Goal: Transaction & Acquisition: Purchase product/service

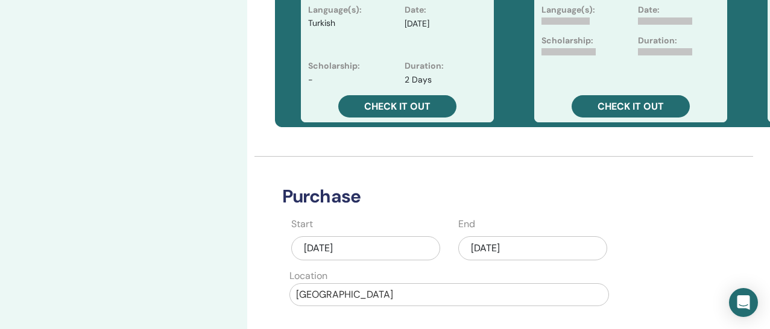
scroll to position [518, 10]
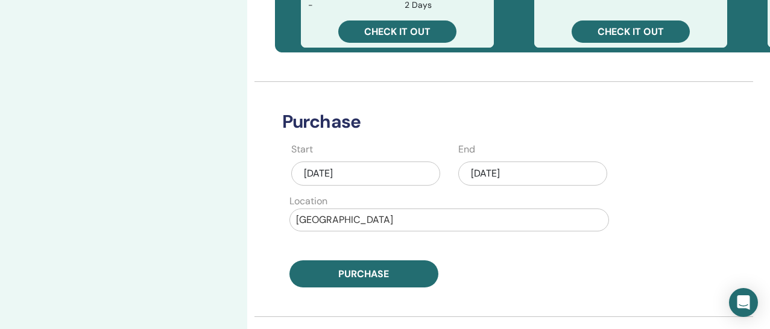
click at [475, 178] on div "[DATE]" at bounding box center [532, 174] width 149 height 24
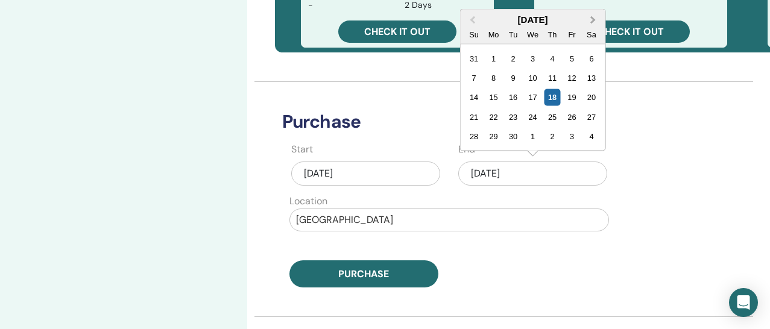
click at [593, 21] on span "Next Month" at bounding box center [593, 19] width 0 height 13
click at [490, 101] on div "13" at bounding box center [493, 97] width 16 height 16
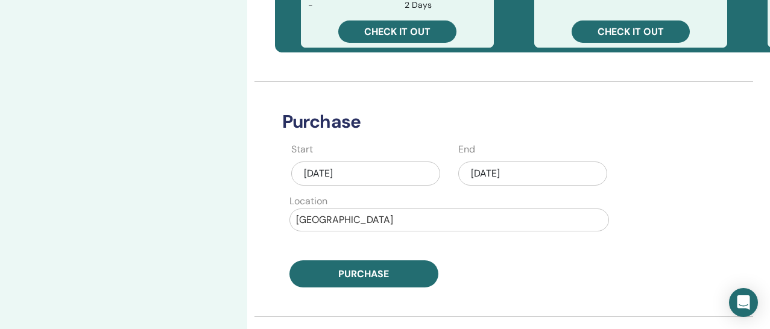
click at [482, 261] on div "Purchase" at bounding box center [449, 273] width 334 height 27
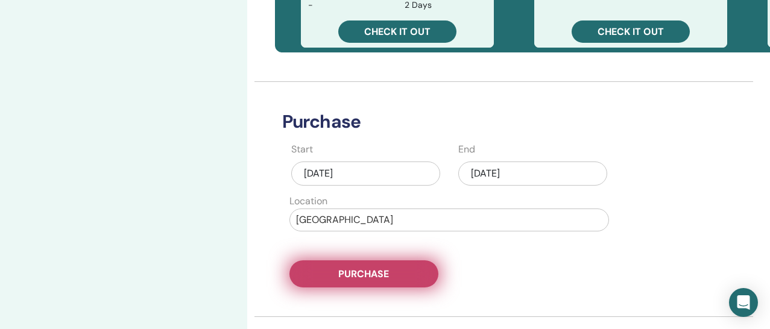
click at [423, 275] on button "Purchase" at bounding box center [363, 273] width 149 height 27
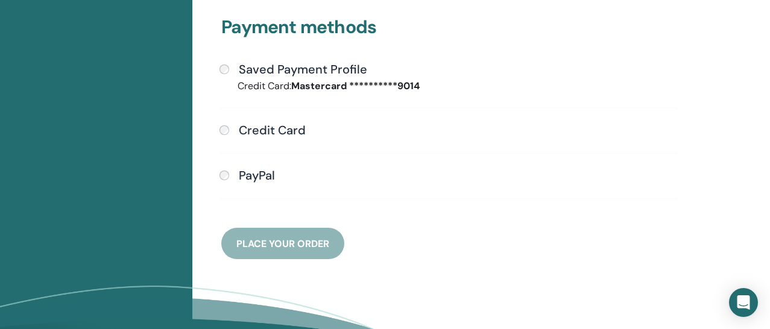
scroll to position [371, 0]
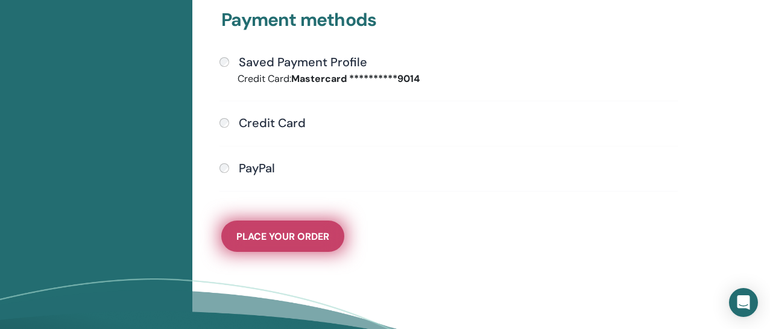
click at [265, 238] on span "Place Your Order" at bounding box center [282, 236] width 93 height 13
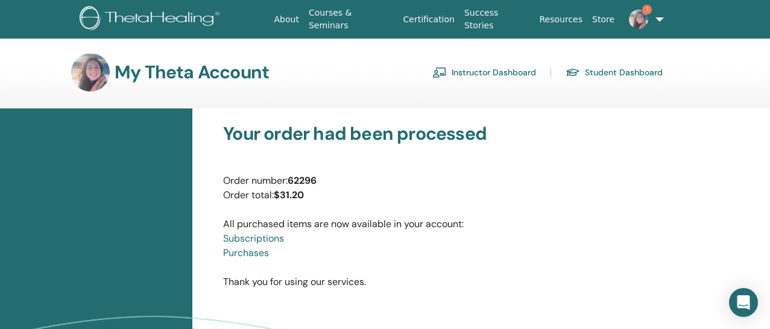
click at [492, 78] on link "Instructor Dashboard" at bounding box center [484, 72] width 104 height 19
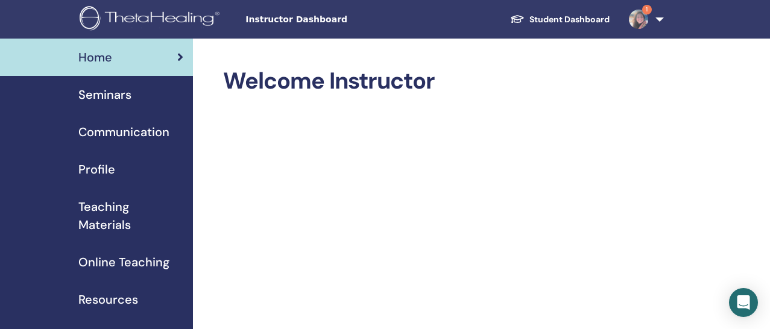
click at [126, 98] on span "Seminars" at bounding box center [104, 95] width 53 height 18
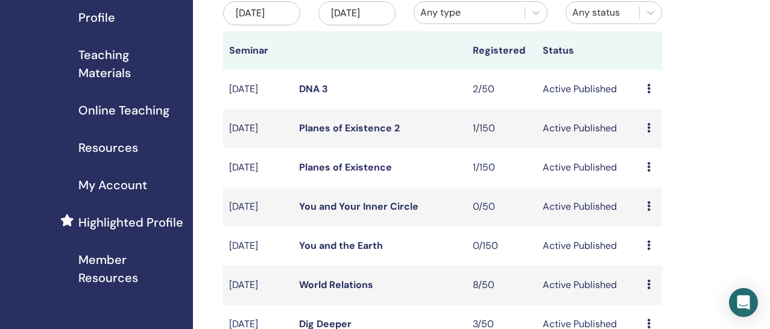
scroll to position [156, 0]
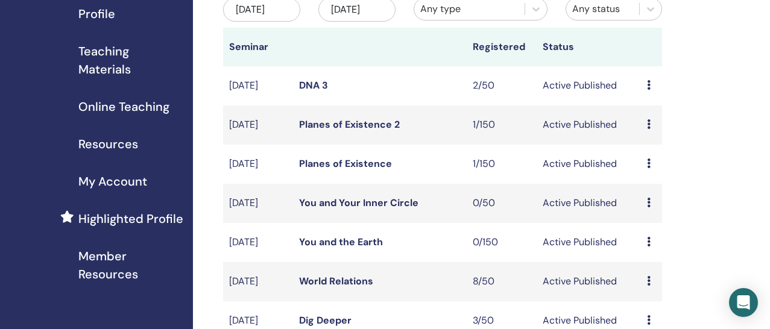
click at [323, 92] on link "DNA 3" at bounding box center [313, 85] width 29 height 13
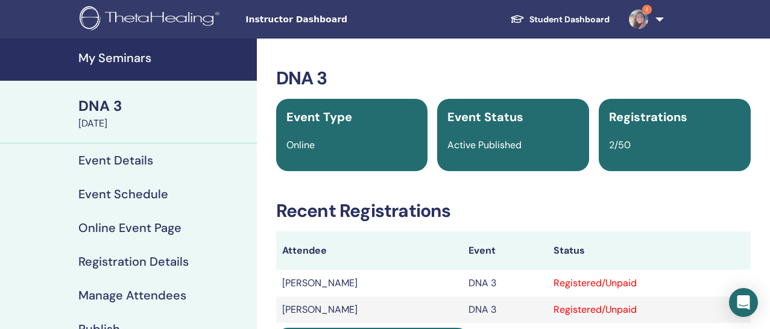
click at [109, 160] on h4 "Event Details" at bounding box center [115, 160] width 75 height 14
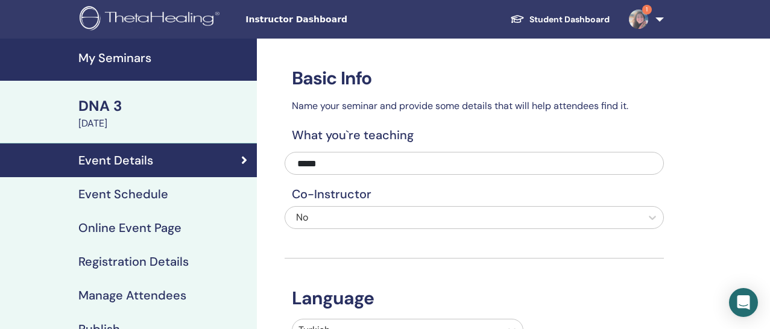
click at [646, 18] on img at bounding box center [638, 19] width 19 height 19
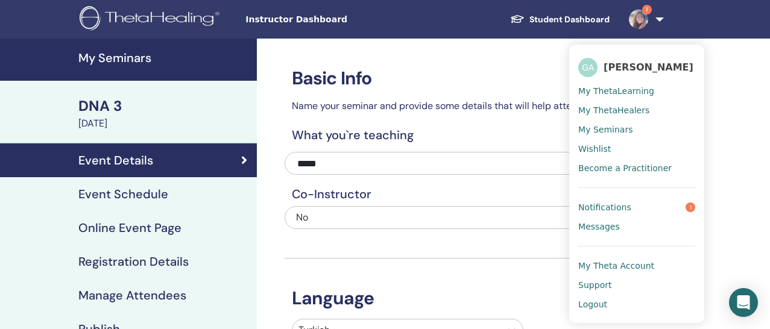
click at [624, 207] on span "Notifications" at bounding box center [604, 207] width 53 height 11
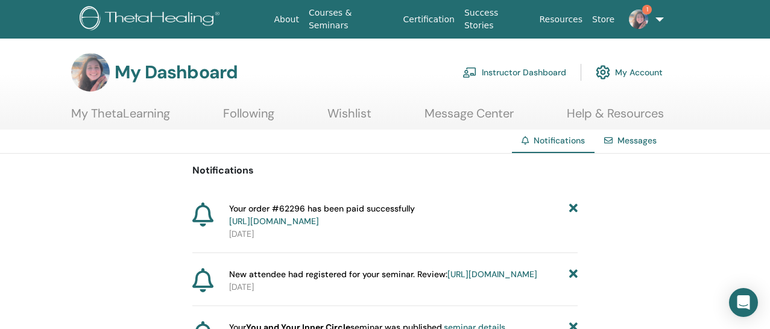
click at [640, 11] on img at bounding box center [638, 19] width 19 height 19
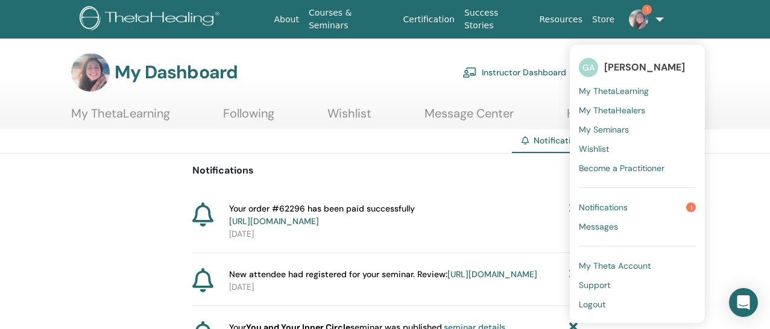
click at [608, 228] on span "Messages" at bounding box center [598, 226] width 39 height 11
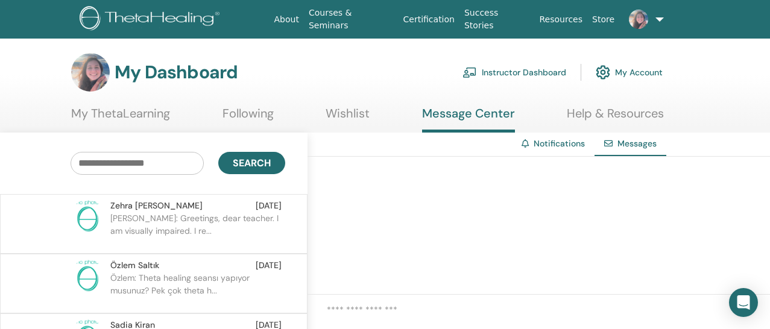
click at [514, 72] on link "Instructor Dashboard" at bounding box center [514, 72] width 104 height 27
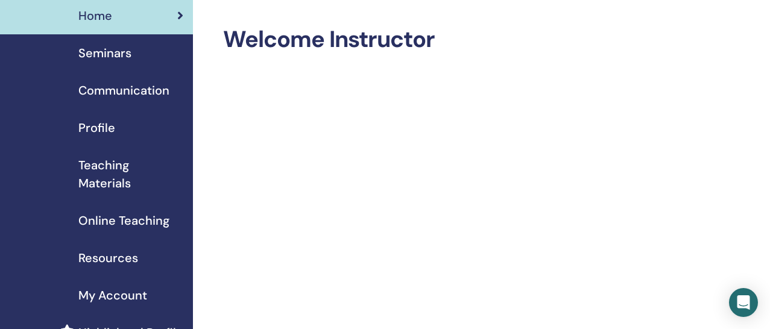
scroll to position [53, 0]
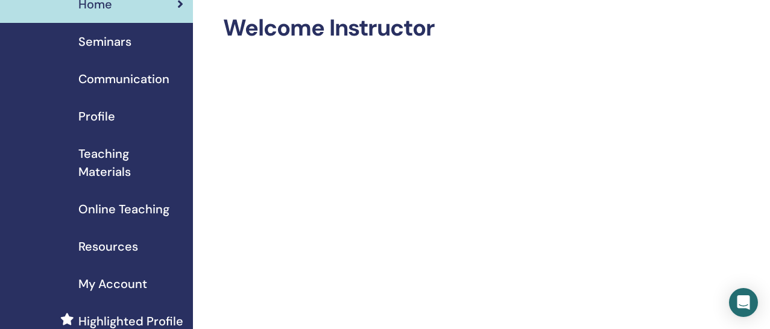
click at [115, 53] on link "Seminars" at bounding box center [96, 41] width 193 height 37
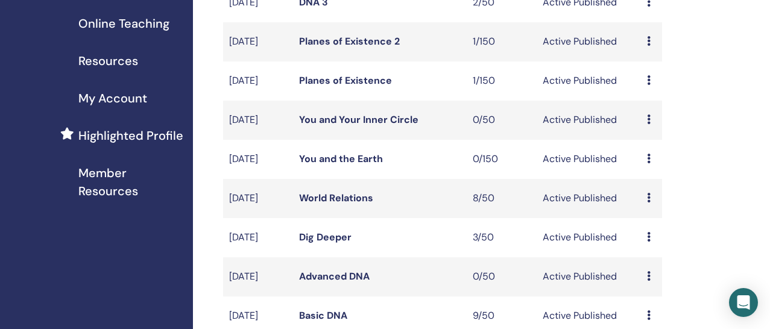
scroll to position [242, 0]
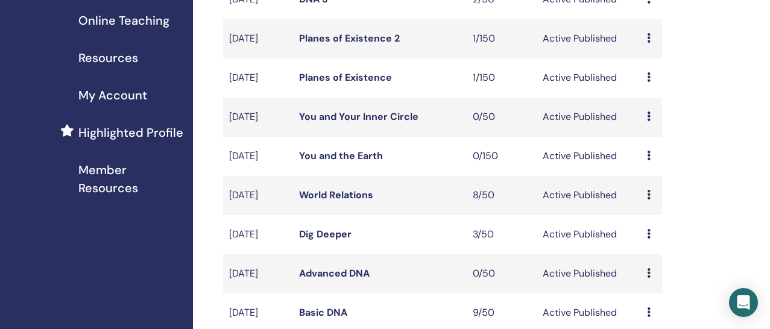
click at [370, 162] on link "You and the Earth" at bounding box center [341, 155] width 84 height 13
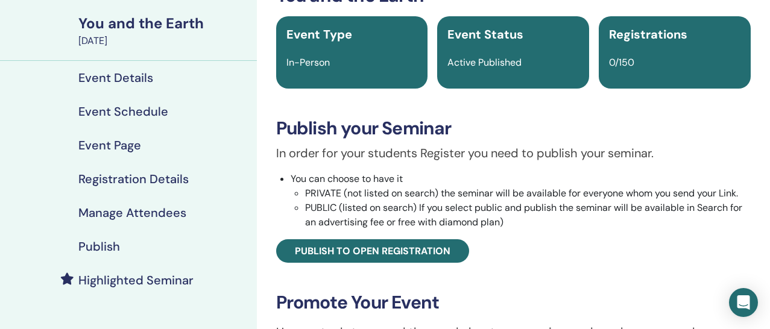
scroll to position [114, 0]
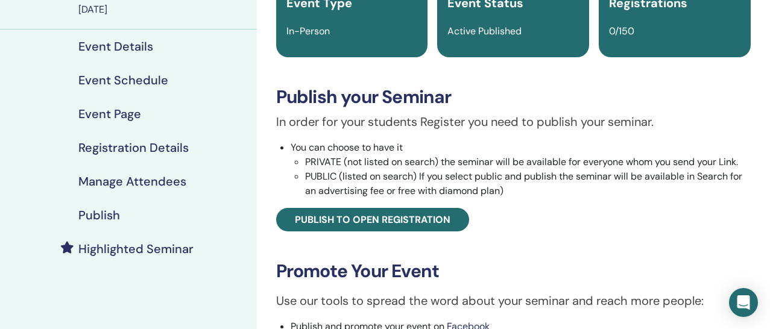
click at [157, 248] on h4 "Highlighted Seminar" at bounding box center [135, 249] width 115 height 14
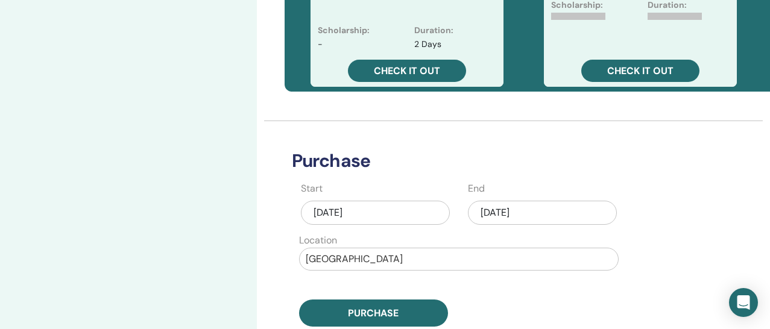
scroll to position [575, 0]
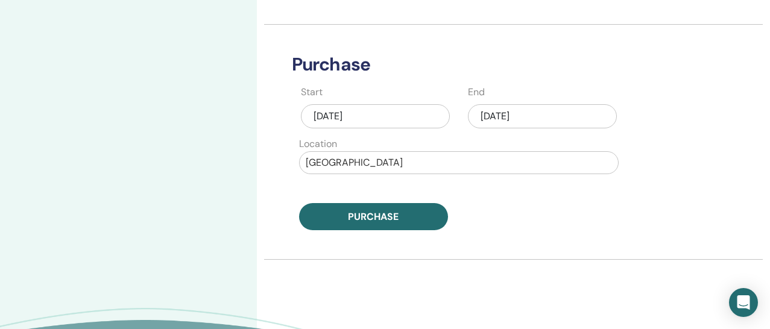
click at [509, 122] on div "[DATE]" at bounding box center [542, 116] width 149 height 24
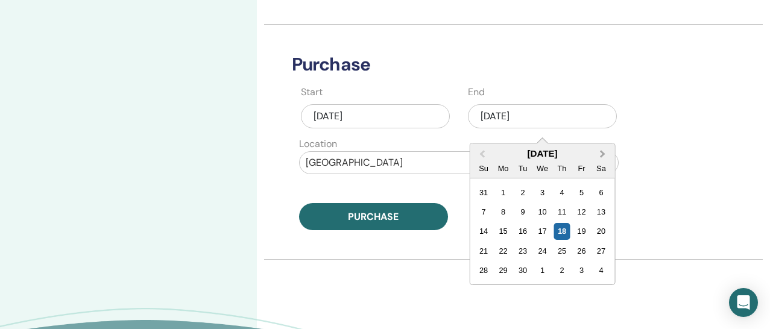
click at [602, 156] on span "Next Month" at bounding box center [602, 154] width 0 height 13
click at [596, 211] on div "11" at bounding box center [601, 212] width 16 height 16
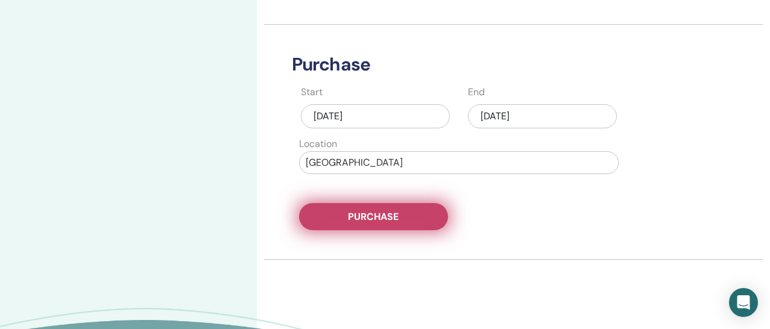
click at [418, 222] on button "Purchase" at bounding box center [373, 216] width 149 height 27
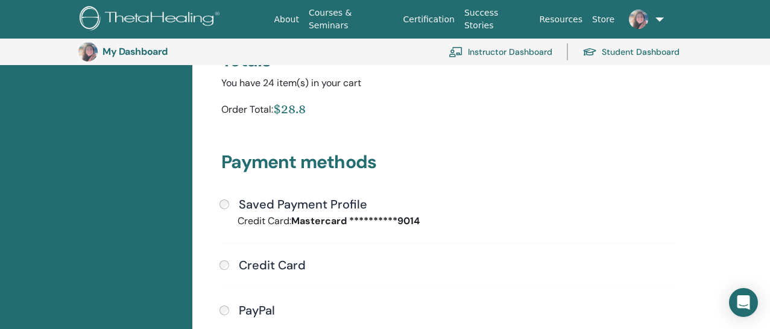
scroll to position [232, 0]
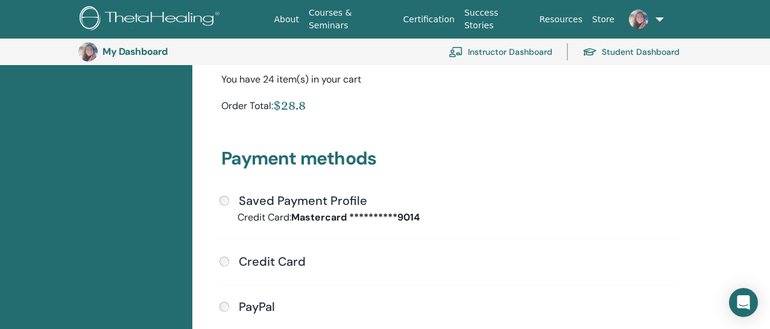
click at [335, 195] on h4 "Saved Payment Profile" at bounding box center [303, 200] width 128 height 14
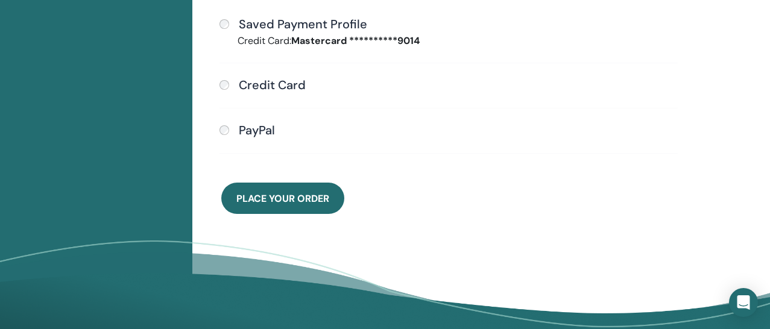
scroll to position [427, 0]
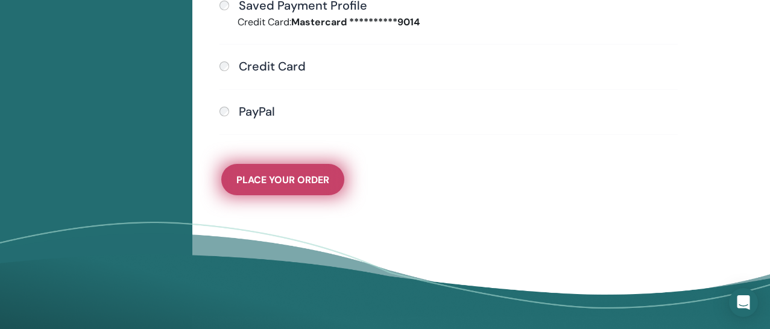
click at [312, 186] on button "Place Your Order" at bounding box center [282, 179] width 123 height 31
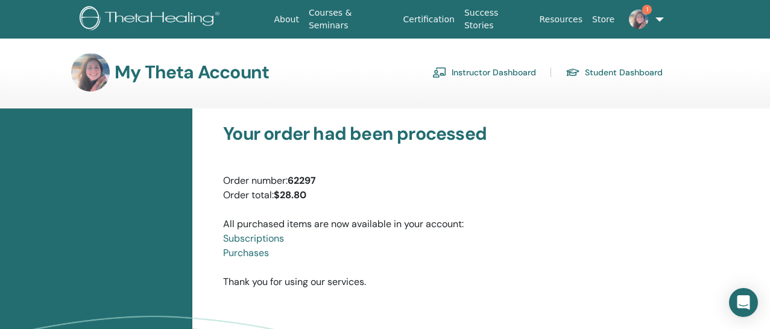
click at [475, 72] on link "Instructor Dashboard" at bounding box center [484, 72] width 104 height 19
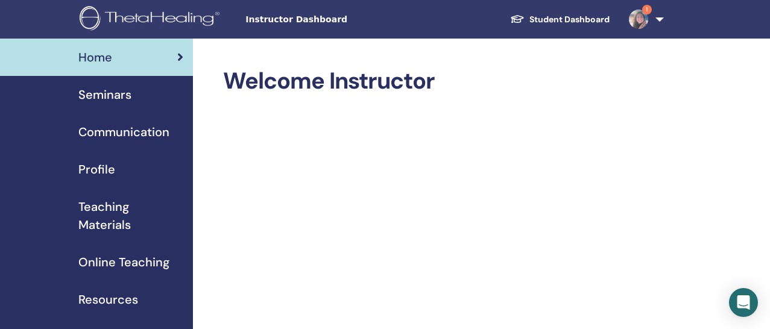
click at [115, 95] on span "Seminars" at bounding box center [104, 95] width 53 height 18
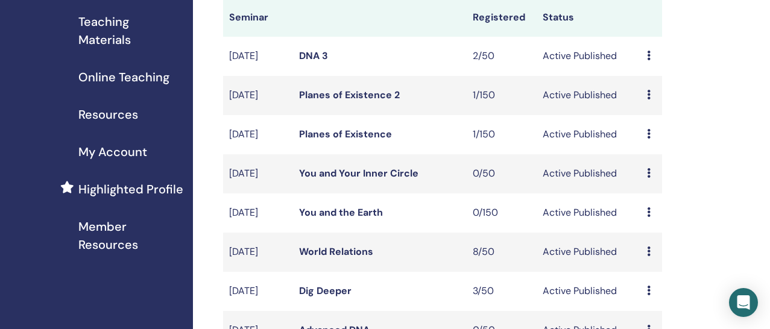
scroll to position [206, 0]
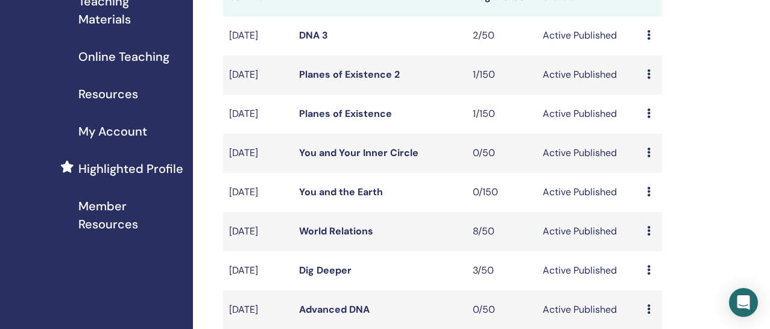
click at [366, 120] on link "Planes of Existence" at bounding box center [345, 113] width 93 height 13
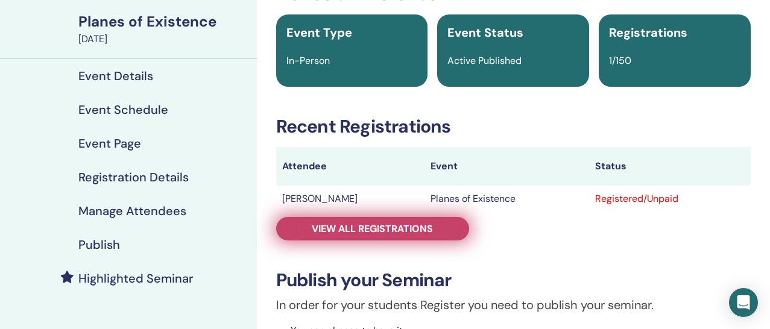
scroll to position [107, 0]
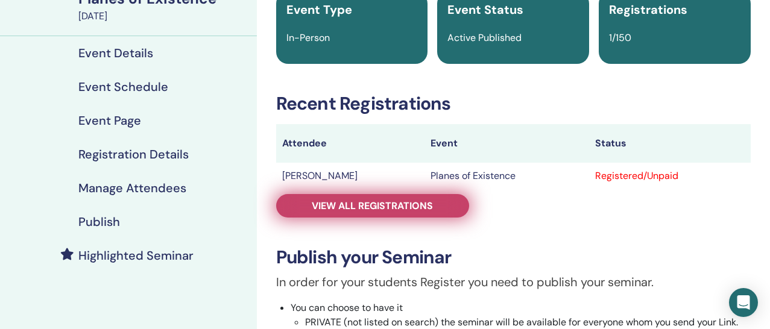
click at [377, 215] on link "View all registrations" at bounding box center [372, 206] width 193 height 24
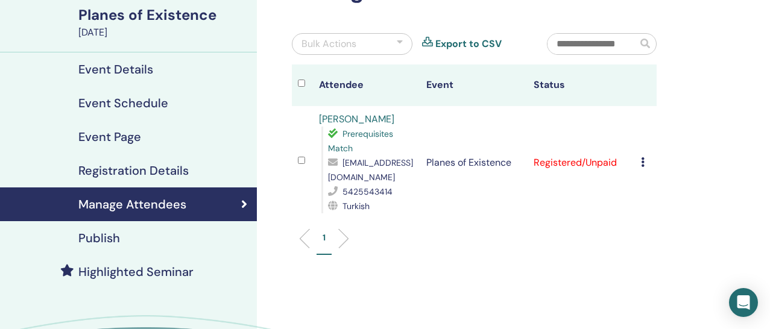
scroll to position [117, 0]
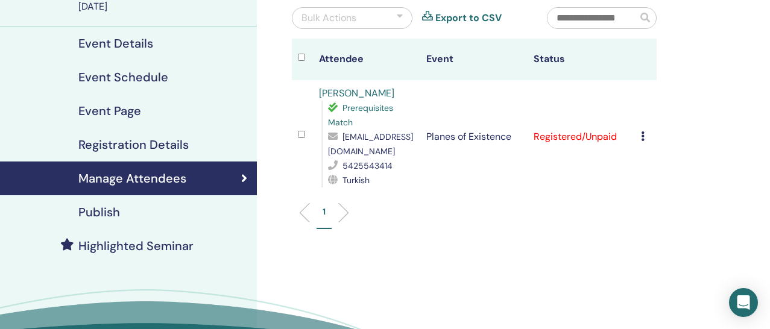
click at [172, 247] on h4 "Highlighted Seminar" at bounding box center [135, 246] width 115 height 14
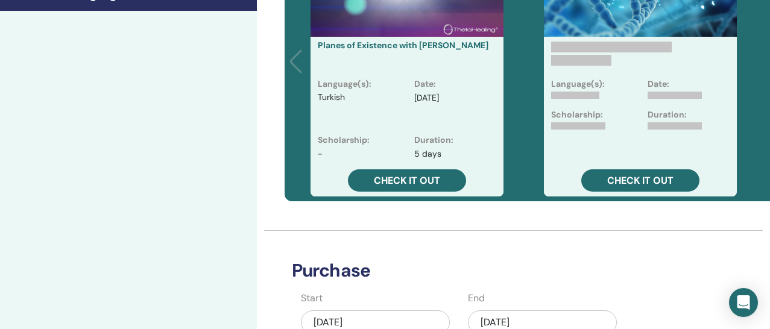
scroll to position [378, 0]
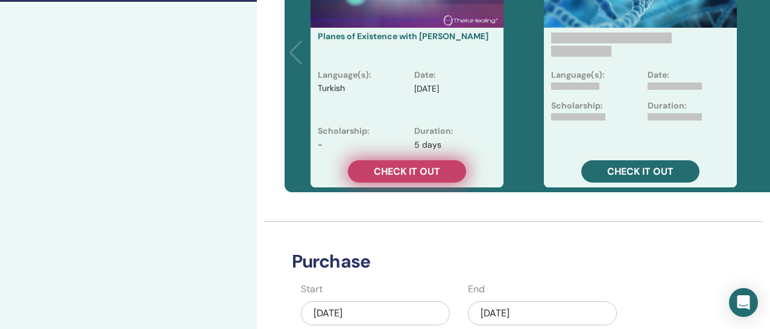
click at [388, 172] on span "Check it out" at bounding box center [407, 171] width 66 height 13
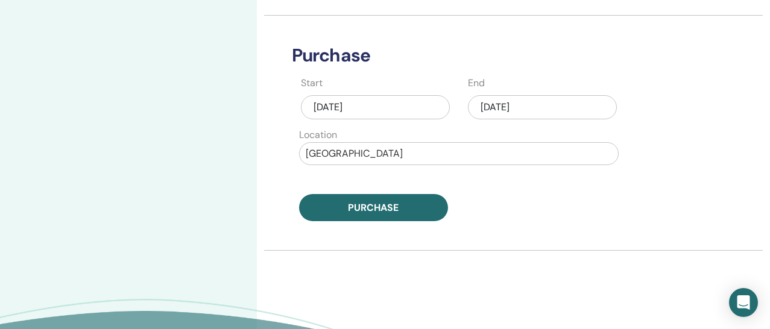
scroll to position [594, 0]
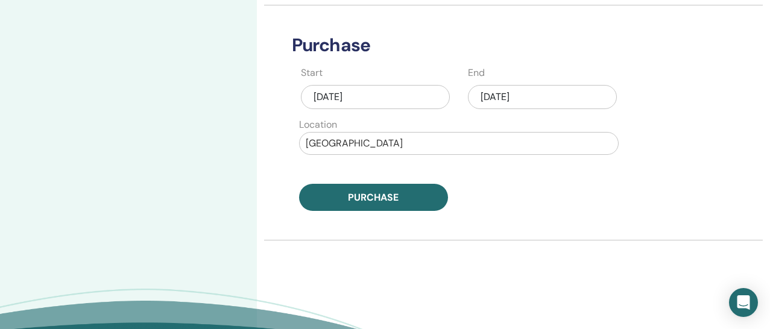
click at [517, 98] on div "Sep/18, 2025" at bounding box center [542, 97] width 149 height 24
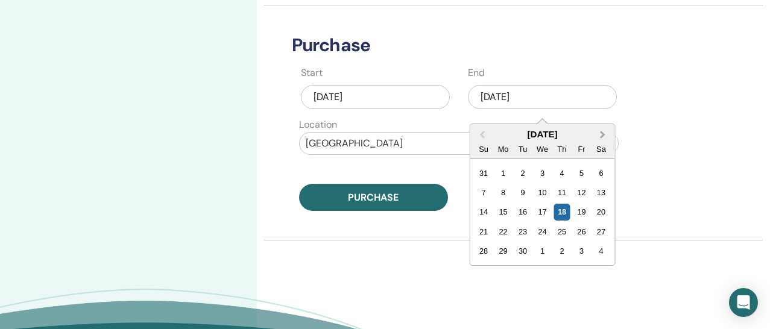
click at [602, 133] on span "Next Month" at bounding box center [602, 134] width 0 height 13
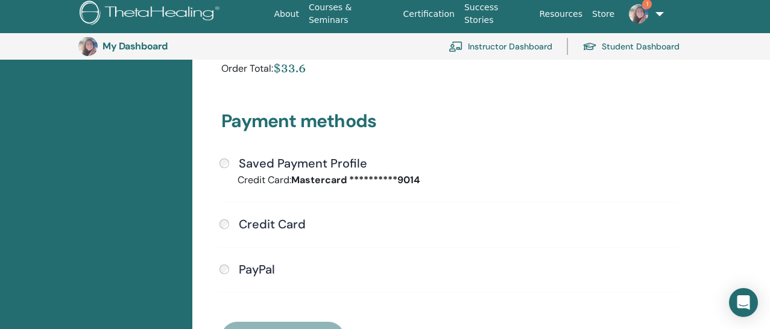
scroll to position [293, 0]
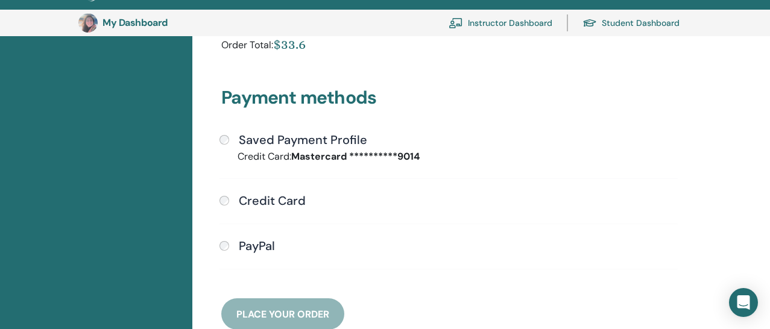
click at [330, 133] on h4 "Saved Payment Profile" at bounding box center [303, 140] width 128 height 14
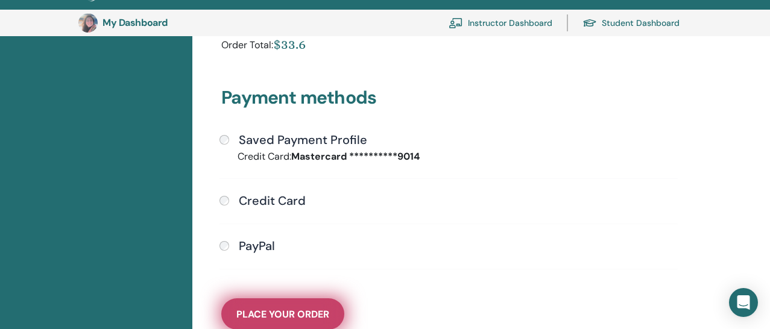
click at [292, 324] on button "Place Your Order" at bounding box center [282, 313] width 123 height 31
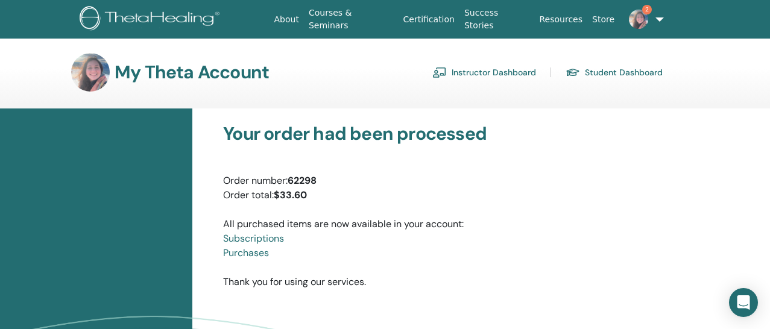
click at [486, 74] on link "Instructor Dashboard" at bounding box center [484, 72] width 104 height 19
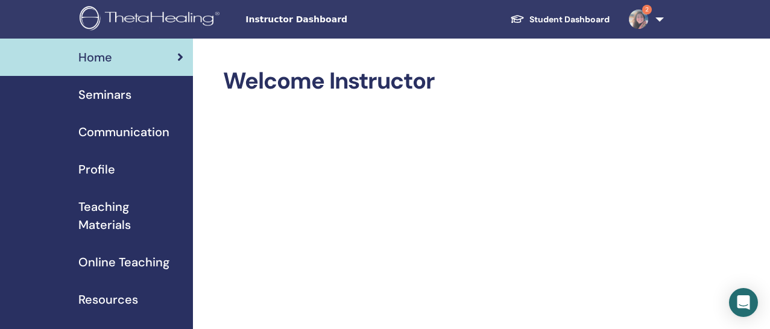
click at [122, 99] on span "Seminars" at bounding box center [104, 95] width 53 height 18
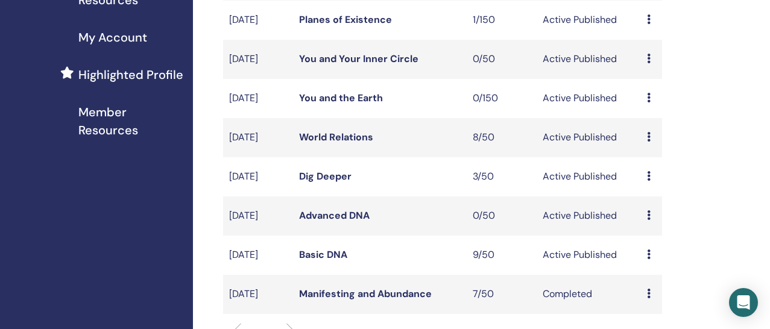
scroll to position [300, 0]
click at [328, 143] on link "World Relations" at bounding box center [336, 136] width 74 height 13
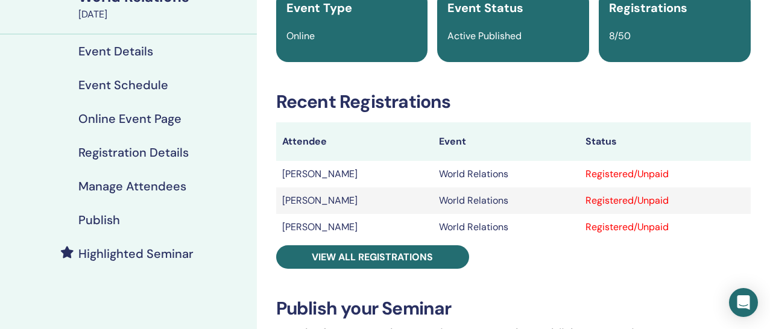
scroll to position [133, 0]
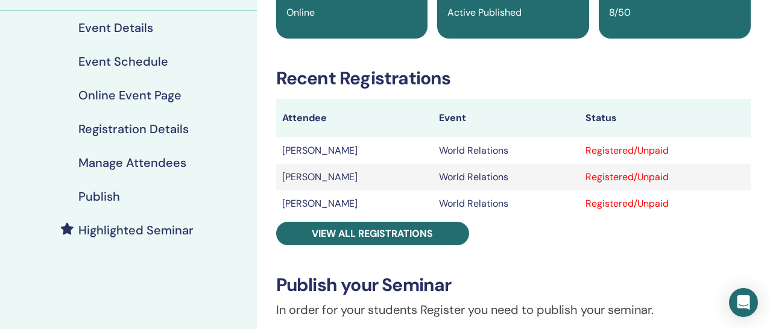
click at [166, 228] on h4 "Highlighted Seminar" at bounding box center [135, 230] width 115 height 14
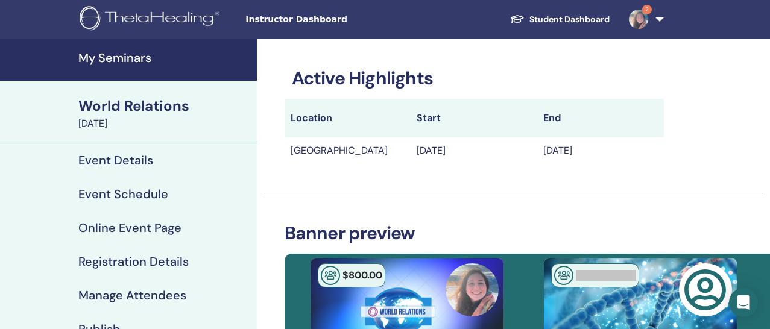
click at [134, 59] on h4 "My Seminars" at bounding box center [163, 58] width 171 height 14
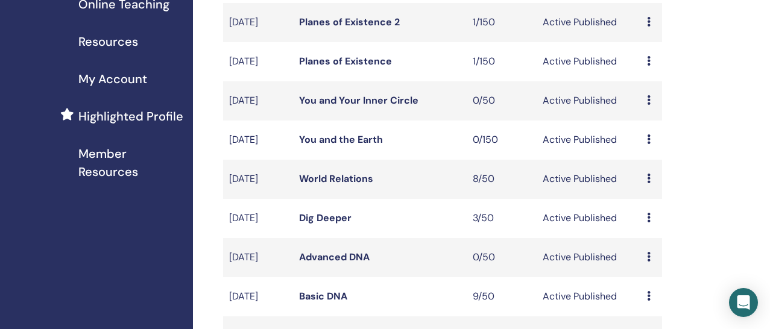
scroll to position [259, 0]
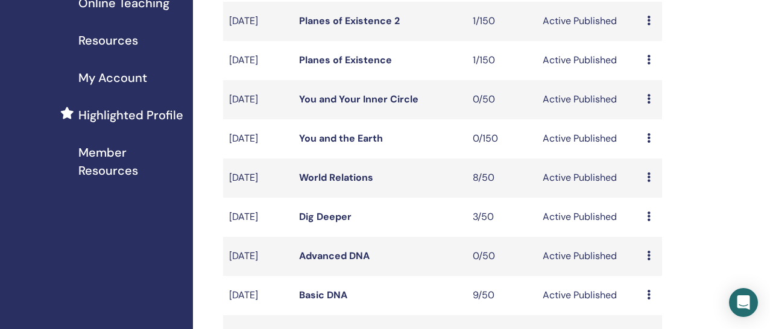
click at [151, 123] on span "Highlighted Profile" at bounding box center [130, 115] width 105 height 18
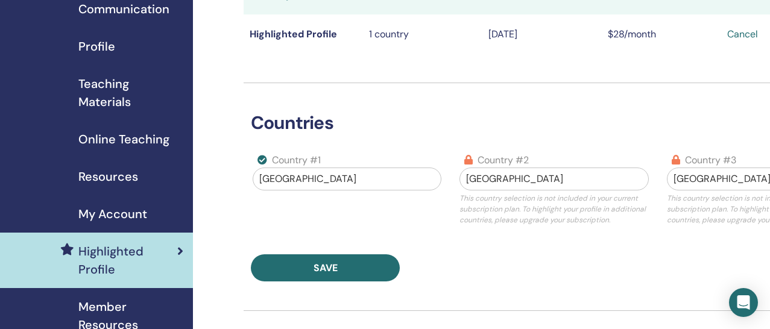
scroll to position [131, 0]
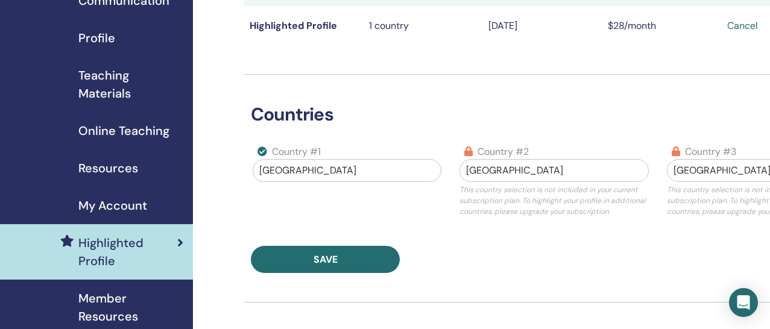
click at [483, 171] on div "Germany" at bounding box center [553, 170] width 175 height 14
click at [486, 145] on label "country #2" at bounding box center [502, 152] width 51 height 14
click at [521, 172] on div at bounding box center [553, 170] width 175 height 17
click at [538, 253] on div "Save" at bounding box center [554, 259] width 621 height 27
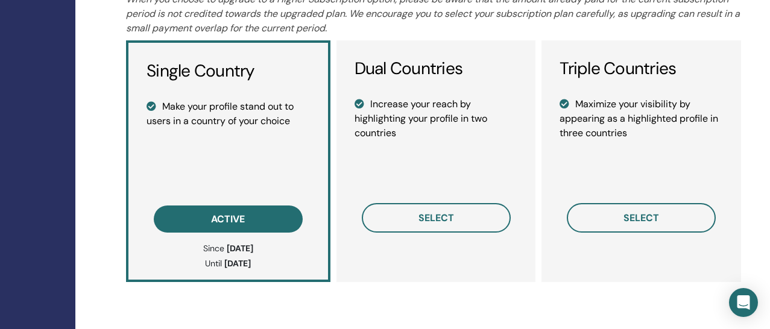
scroll to position [931, 118]
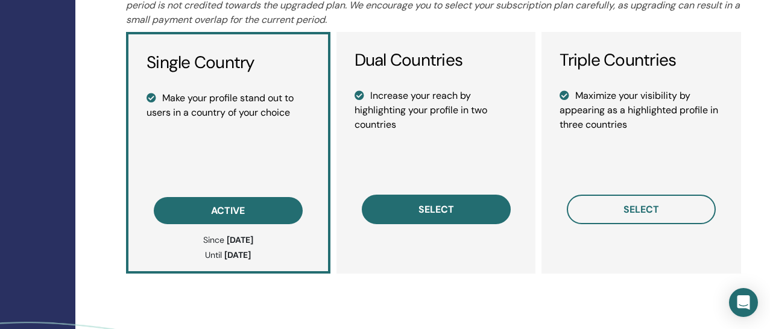
click at [436, 209] on span "select" at bounding box center [436, 209] width 36 height 13
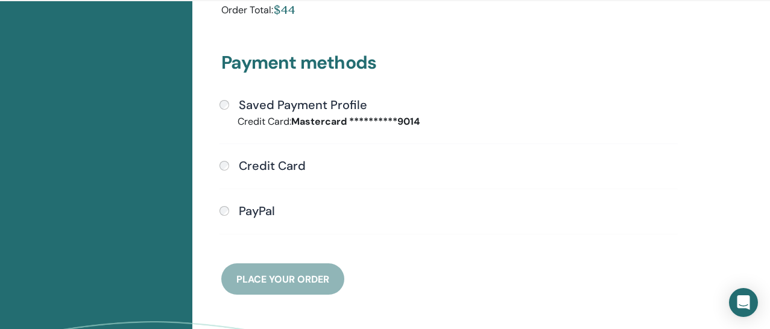
scroll to position [340, 0]
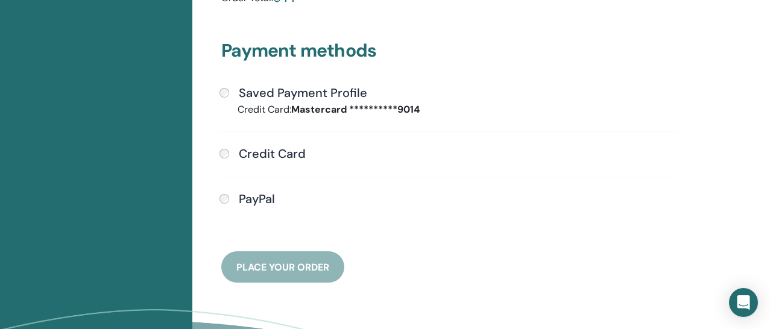
click at [341, 101] on div "**********" at bounding box center [448, 161] width 473 height 151
click at [233, 93] on div "Saved Payment Profile" at bounding box center [448, 94] width 458 height 16
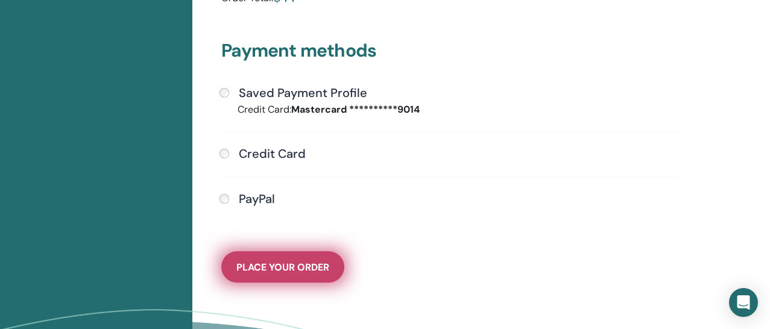
click at [298, 267] on span "Place Your Order" at bounding box center [282, 267] width 93 height 13
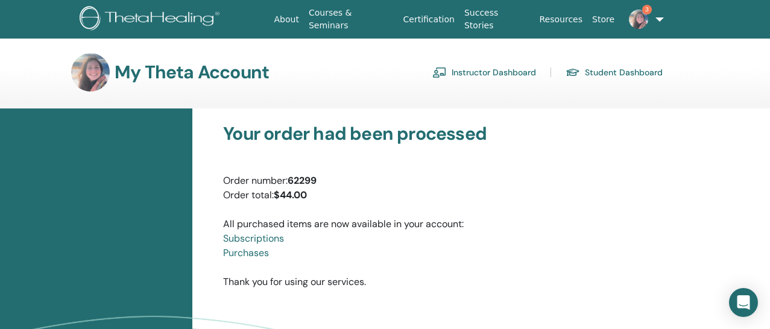
click at [276, 237] on link "Subscriptions" at bounding box center [253, 238] width 61 height 13
click at [130, 20] on img at bounding box center [152, 19] width 144 height 27
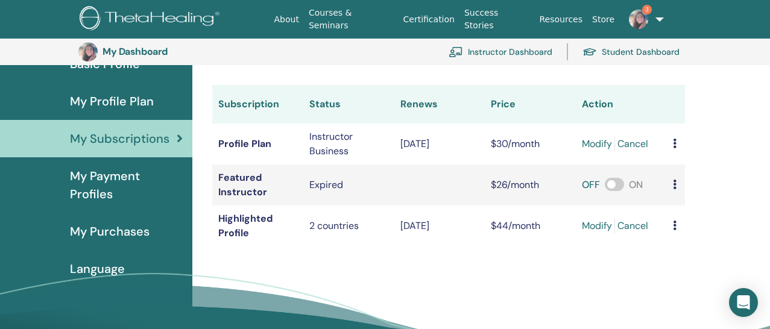
scroll to position [129, 0]
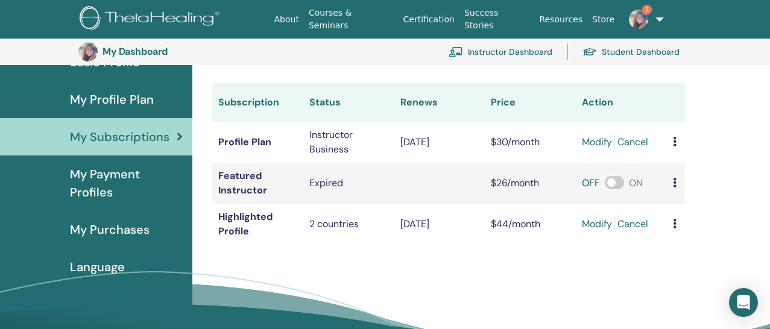
click at [332, 206] on td "2 countries" at bounding box center [348, 224] width 91 height 41
click at [667, 197] on td at bounding box center [676, 183] width 18 height 41
click at [605, 183] on span at bounding box center [614, 182] width 19 height 13
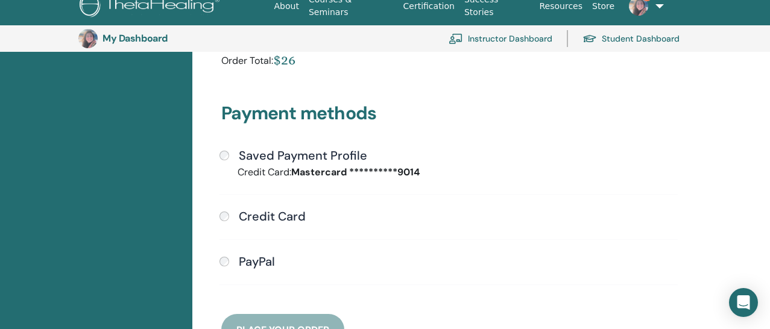
scroll to position [280, 0]
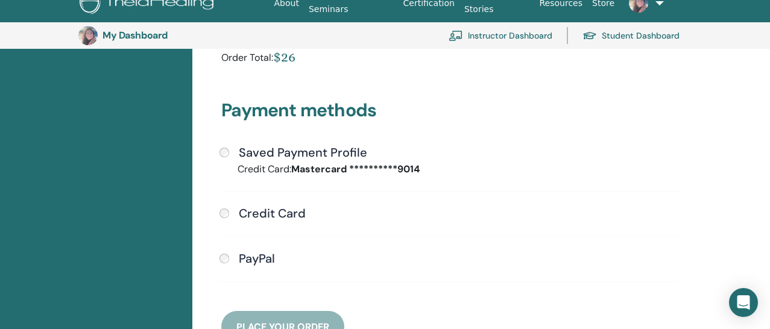
click at [266, 146] on h4 "Saved Payment Profile" at bounding box center [303, 152] width 128 height 14
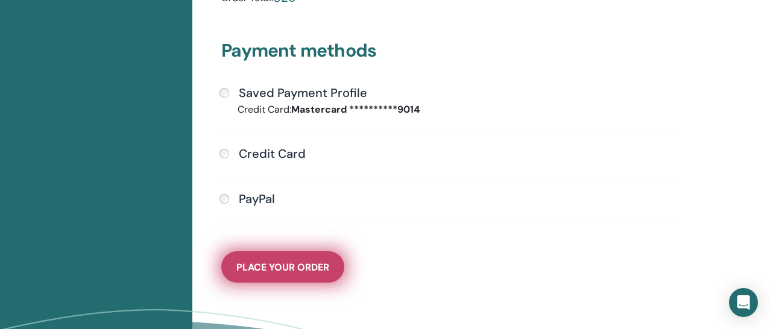
scroll to position [353, 0]
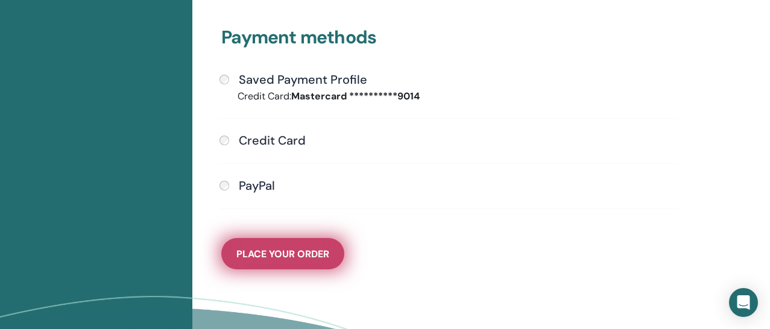
click at [285, 254] on span "Place Your Order" at bounding box center [282, 254] width 93 height 13
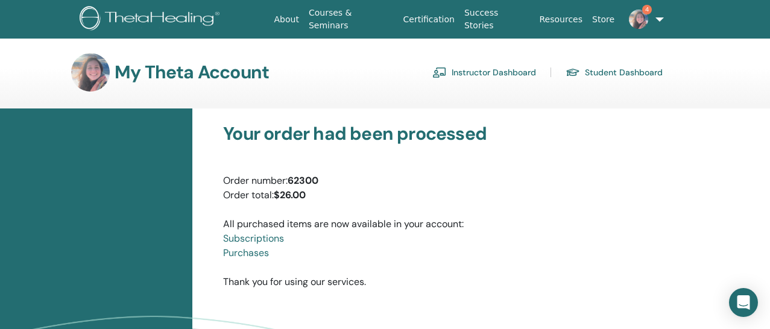
click at [485, 77] on link "Instructor Dashboard" at bounding box center [484, 72] width 104 height 19
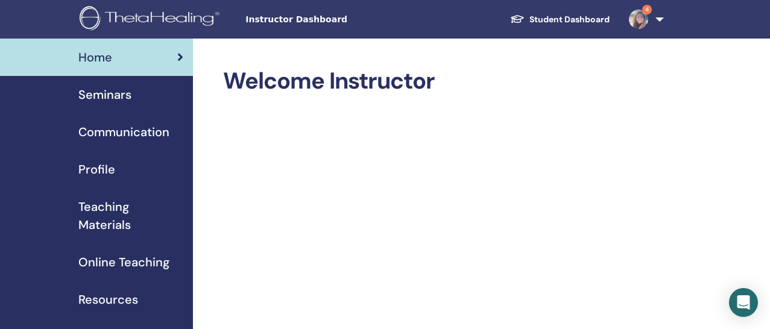
click at [321, 22] on span "Instructor Dashboard" at bounding box center [335, 19] width 181 height 13
click at [321, 19] on span "Instructor Dashboard" at bounding box center [335, 19] width 181 height 13
click at [124, 97] on span "Seminars" at bounding box center [104, 95] width 53 height 18
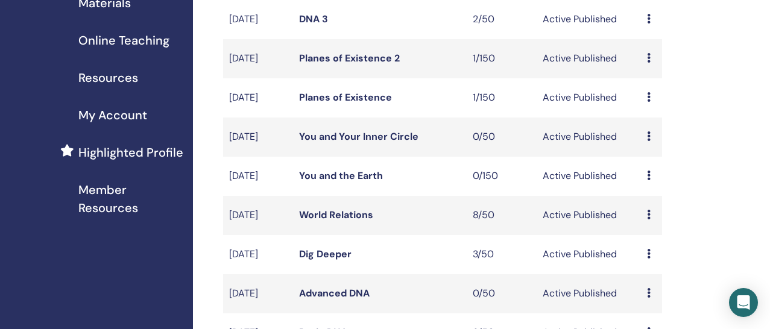
scroll to position [236, 0]
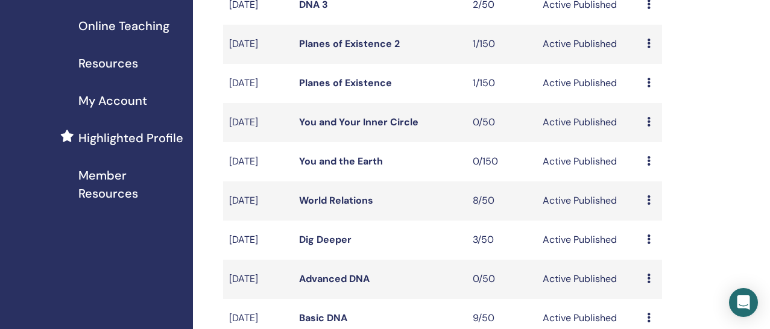
click at [120, 191] on span "Member Resources" at bounding box center [130, 184] width 105 height 36
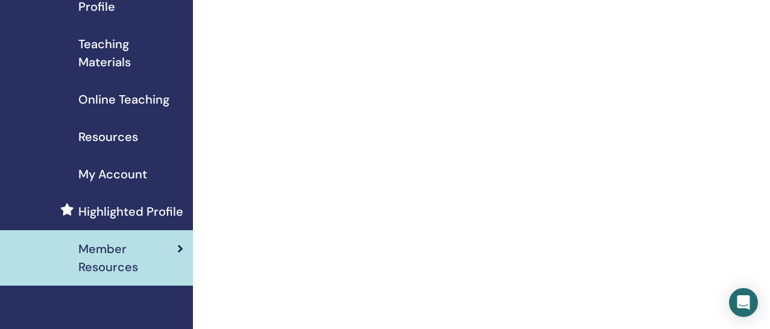
scroll to position [169, 0]
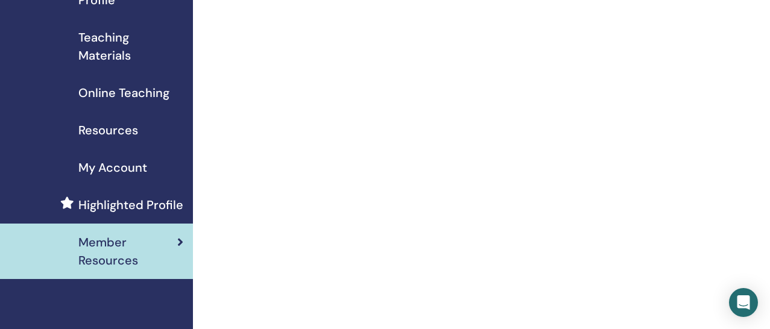
click at [143, 209] on span "Highlighted Profile" at bounding box center [130, 205] width 105 height 18
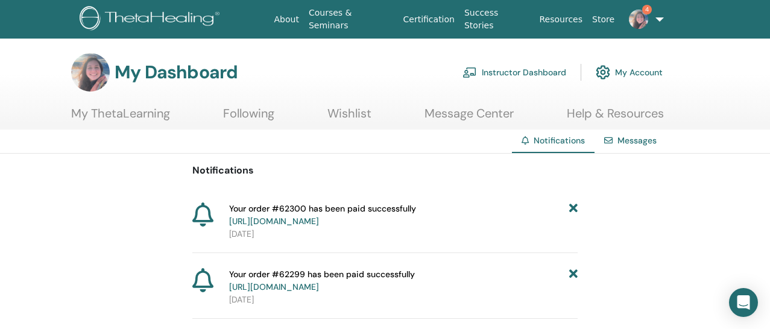
click at [640, 24] on img at bounding box center [638, 19] width 19 height 19
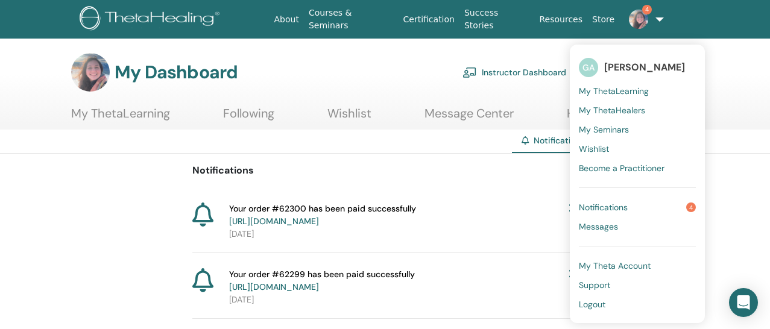
click at [634, 209] on link "Notifications 4" at bounding box center [637, 207] width 117 height 19
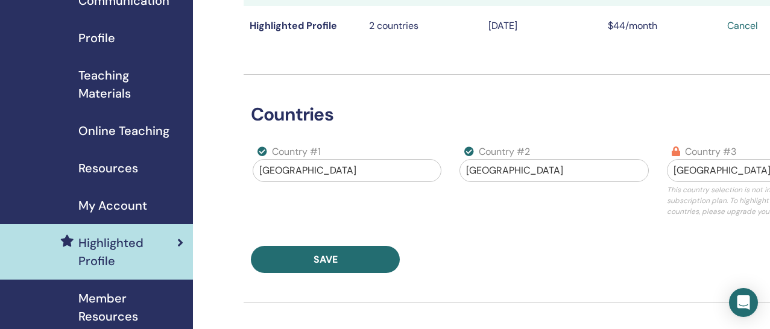
scroll to position [157, 0]
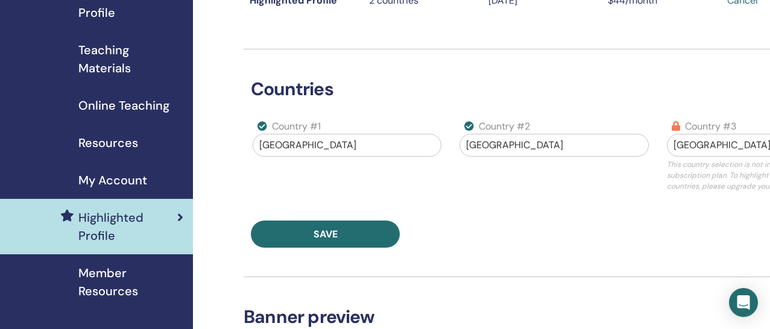
click at [124, 188] on span "My Account" at bounding box center [112, 180] width 69 height 18
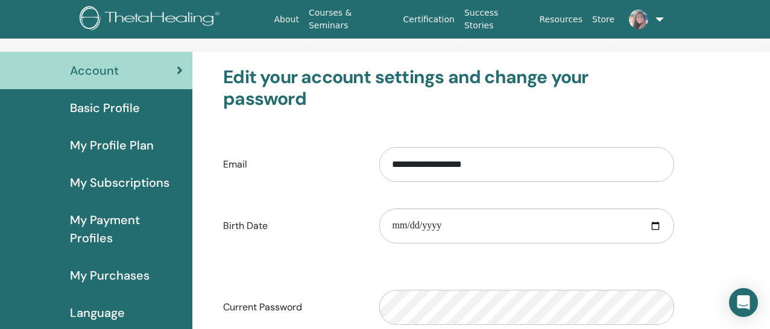
scroll to position [75, 0]
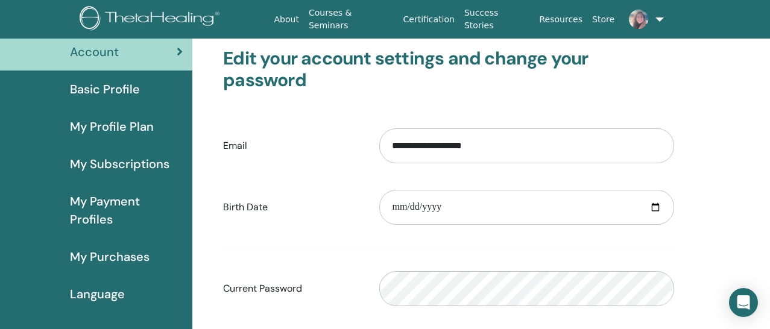
click at [127, 165] on span "My Subscriptions" at bounding box center [119, 164] width 99 height 18
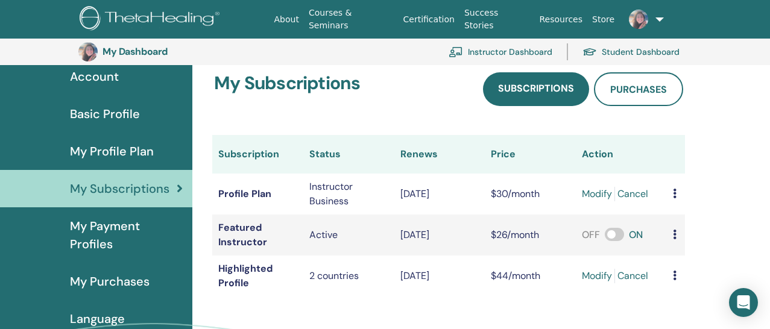
scroll to position [165, 0]
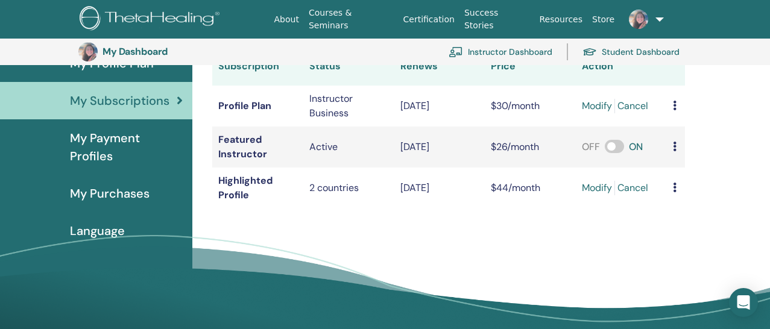
click at [135, 196] on span "My Purchases" at bounding box center [110, 193] width 80 height 18
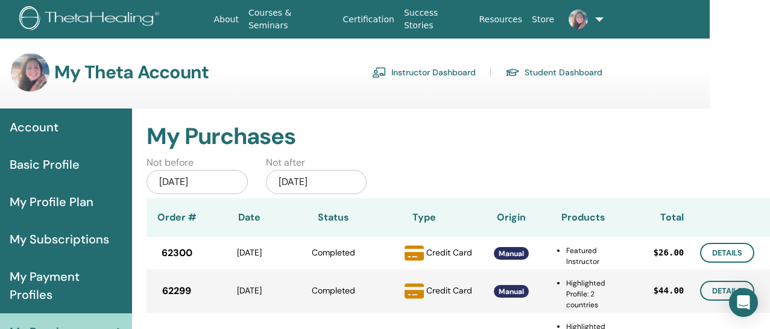
scroll to position [0, 60]
click at [132, 19] on img at bounding box center [91, 19] width 144 height 27
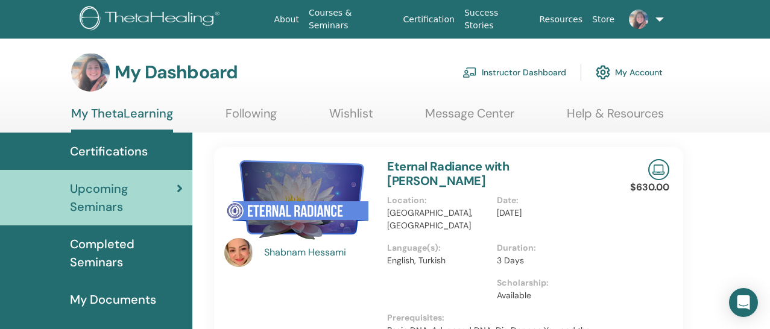
click at [518, 74] on link "Instructor Dashboard" at bounding box center [514, 72] width 104 height 27
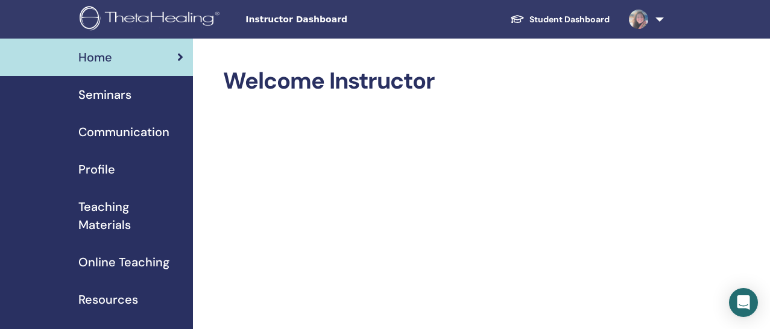
click at [102, 98] on span "Seminars" at bounding box center [104, 95] width 53 height 18
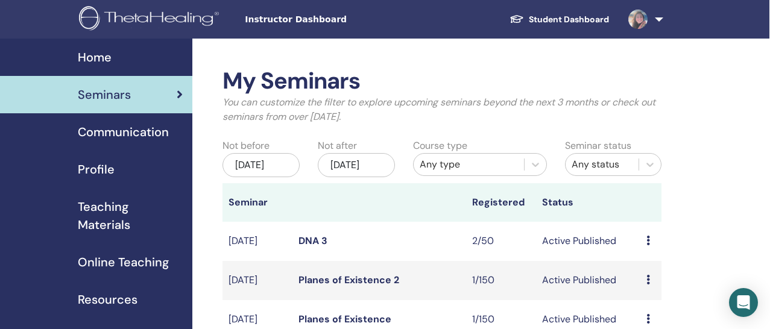
scroll to position [0, 1]
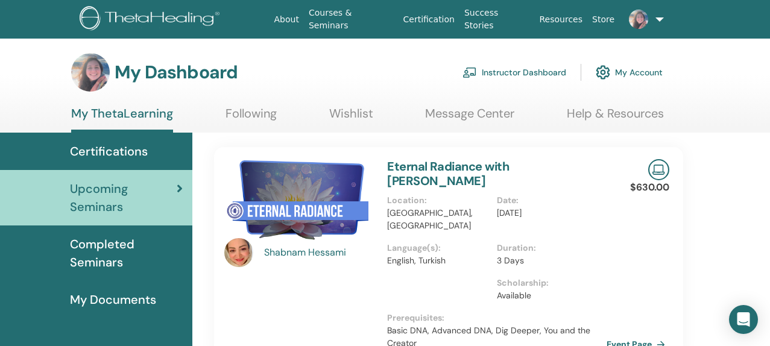
click at [543, 69] on link "Instructor Dashboard" at bounding box center [514, 72] width 104 height 27
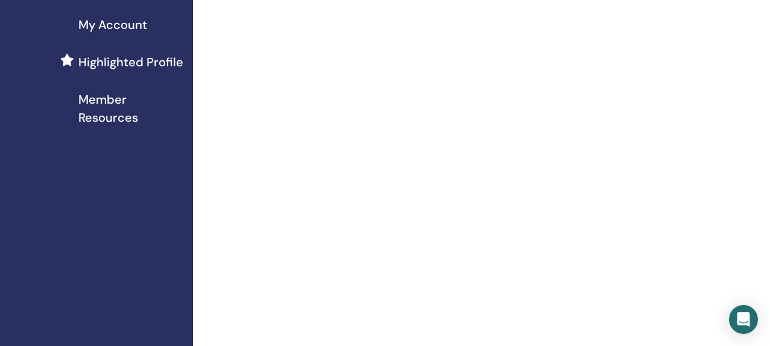
scroll to position [299, 0]
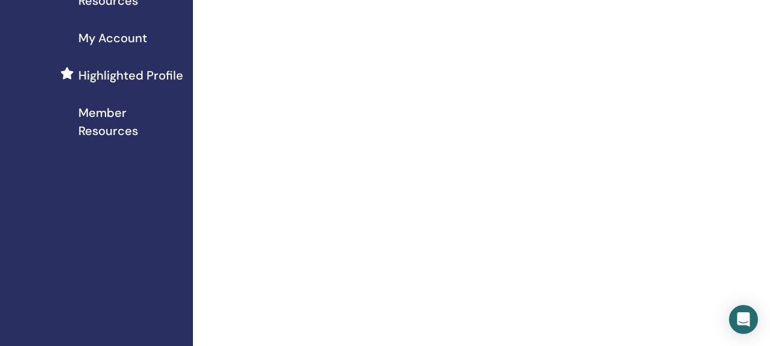
click at [164, 71] on span "Highlighted Profile" at bounding box center [130, 75] width 105 height 18
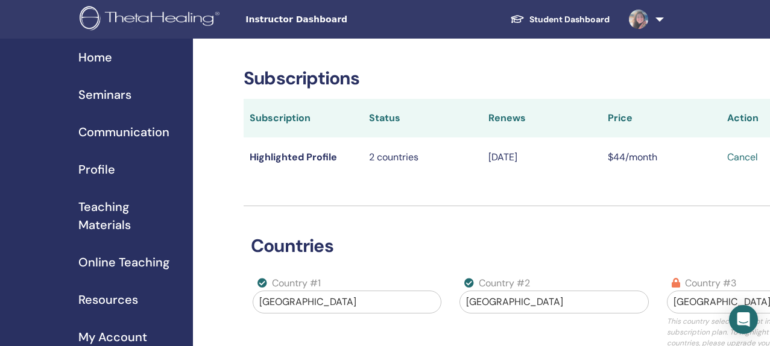
click at [101, 61] on span "Home" at bounding box center [95, 57] width 34 height 18
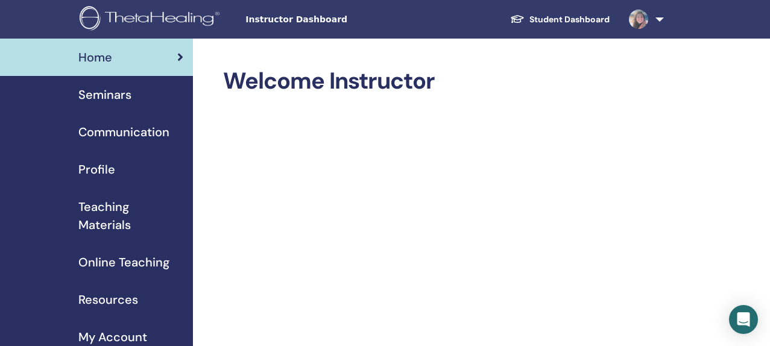
click at [192, 19] on img at bounding box center [152, 19] width 144 height 27
